Goal: Information Seeking & Learning: Learn about a topic

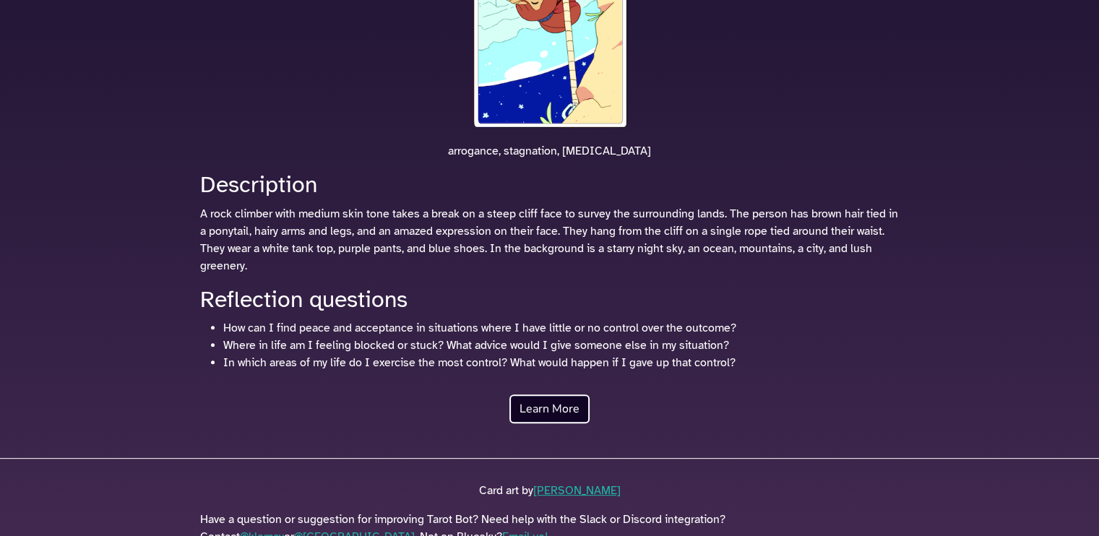
scroll to position [453, 0]
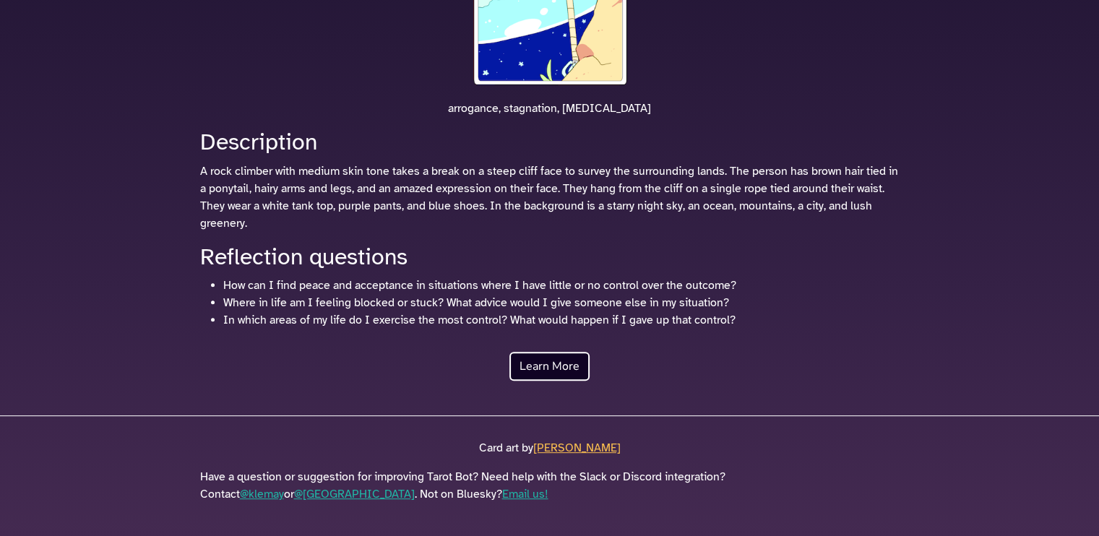
click at [577, 449] on link "[PERSON_NAME]" at bounding box center [576, 448] width 87 height 14
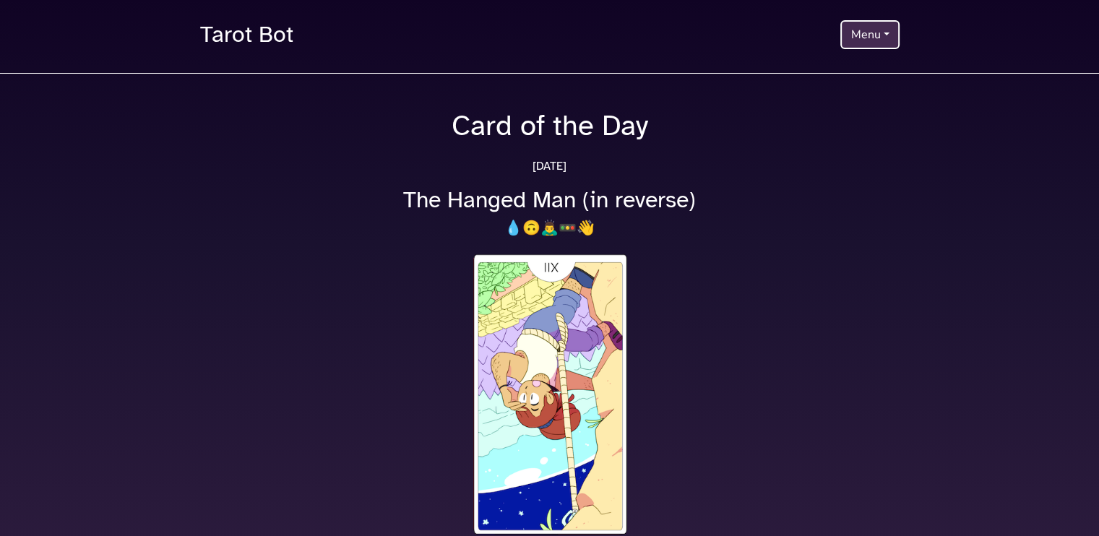
scroll to position [0, 0]
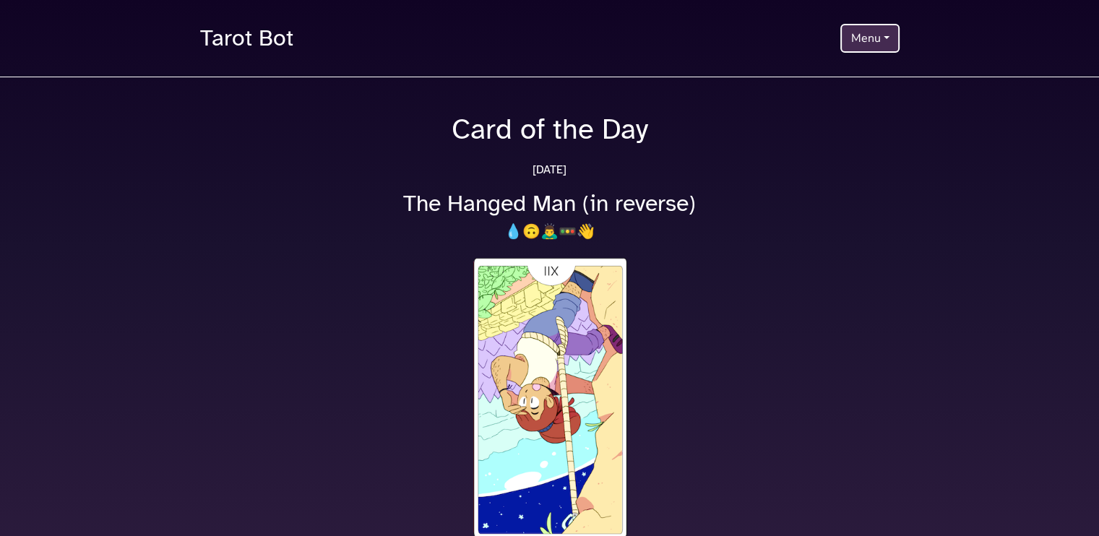
click at [882, 51] on button "Menu" at bounding box center [870, 38] width 59 height 29
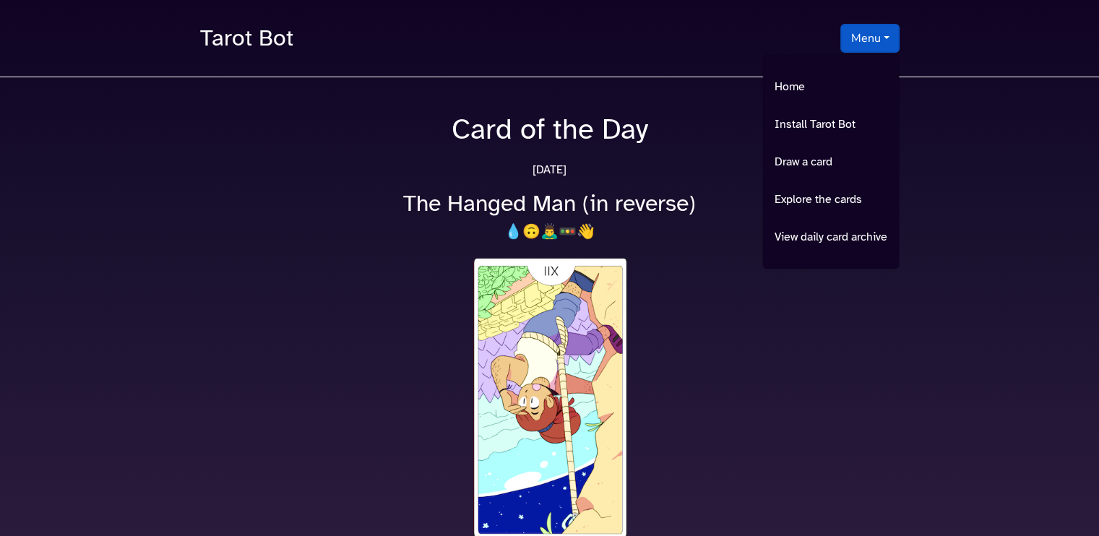
click at [859, 213] on ul "Home Install Tarot Bot Draw a card Explore the cards View daily card archive" at bounding box center [831, 161] width 137 height 215
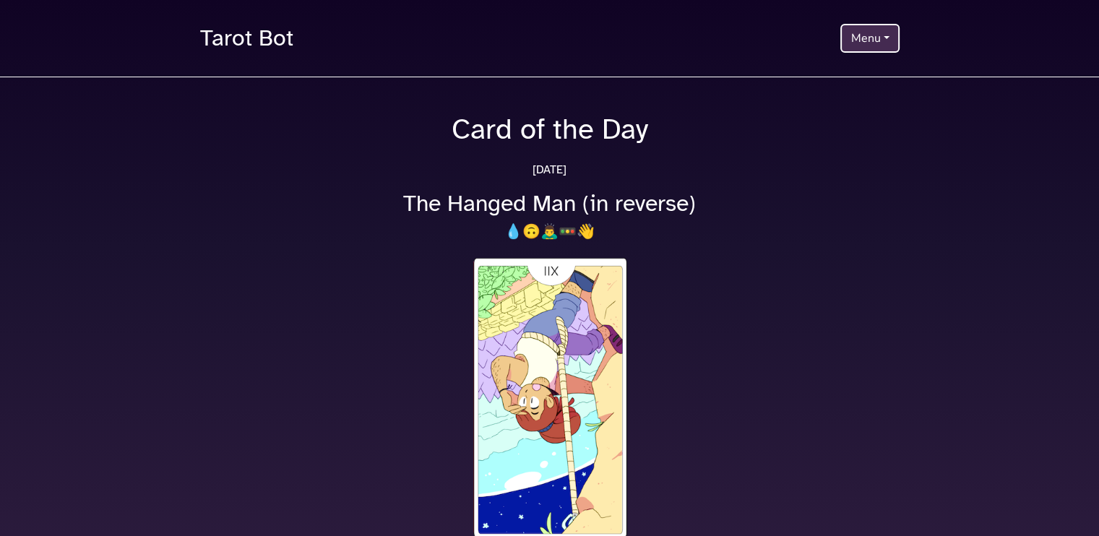
click at [876, 43] on button "Menu" at bounding box center [870, 38] width 59 height 29
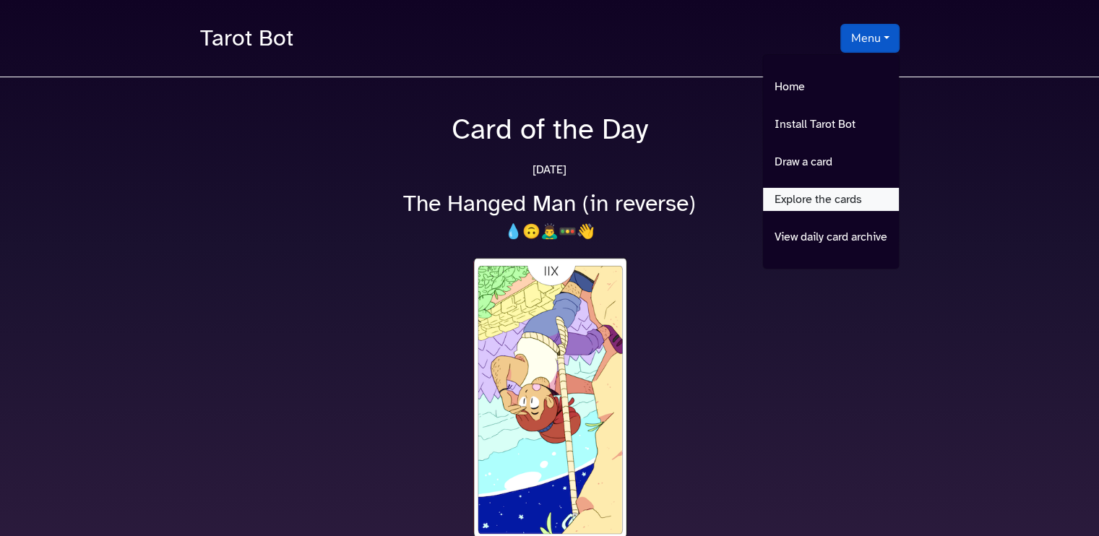
click at [817, 207] on link "Explore the cards" at bounding box center [831, 199] width 136 height 23
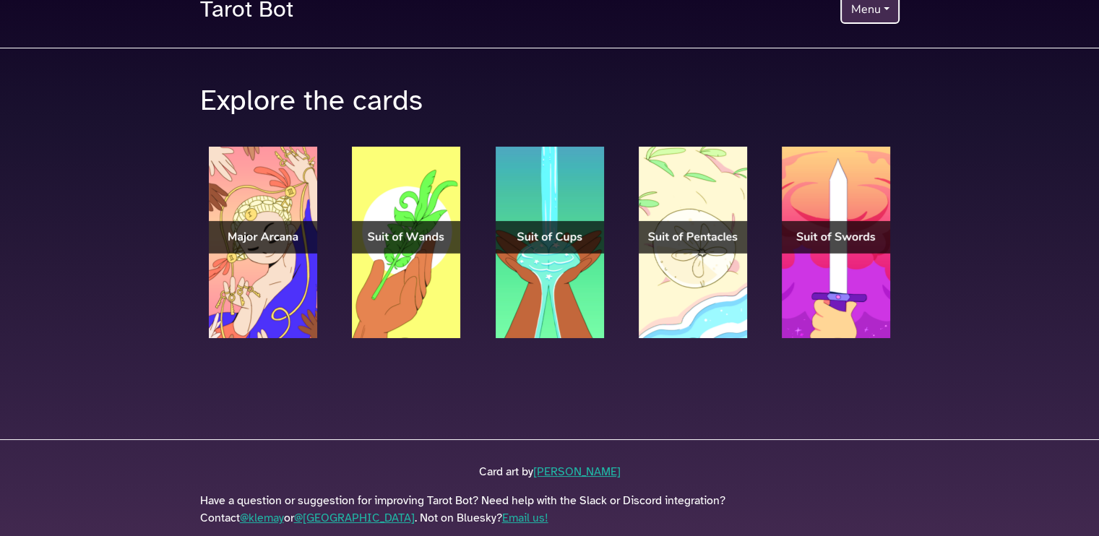
scroll to position [53, 0]
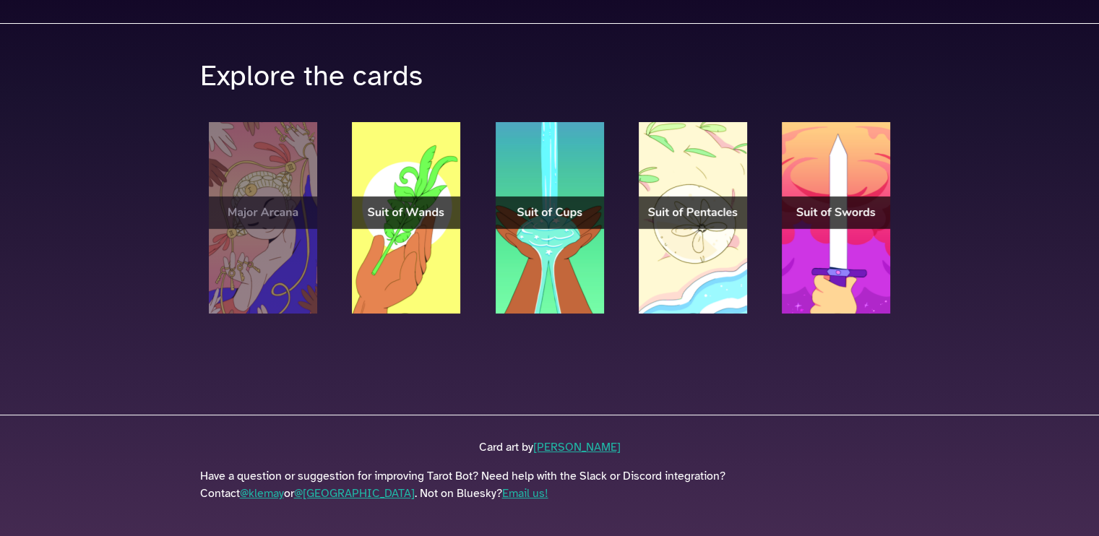
click at [278, 254] on img at bounding box center [263, 218] width 108 height 192
